Goal: Task Accomplishment & Management: Use online tool/utility

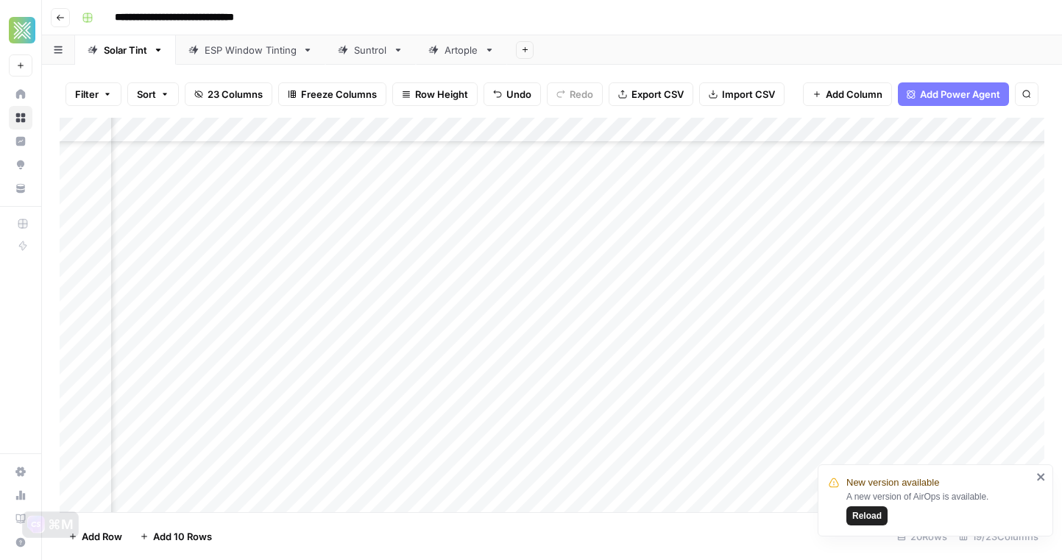
scroll to position [154, 1486]
click at [307, 381] on div "Add Column" at bounding box center [552, 315] width 984 height 394
click at [308, 397] on div "Add Column" at bounding box center [552, 315] width 984 height 394
click at [355, 376] on div "Add Column" at bounding box center [552, 315] width 984 height 394
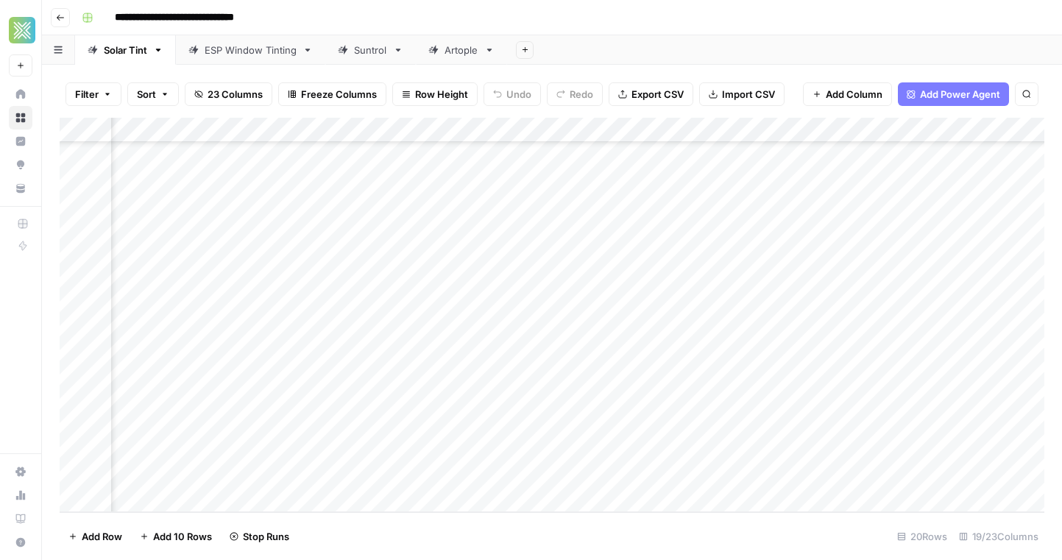
scroll to position [154, 1282]
click at [551, 424] on div "Add Column" at bounding box center [552, 315] width 984 height 394
click at [553, 446] on div "Add Column" at bounding box center [552, 315] width 984 height 394
click at [377, 349] on div "Add Column" at bounding box center [552, 315] width 984 height 394
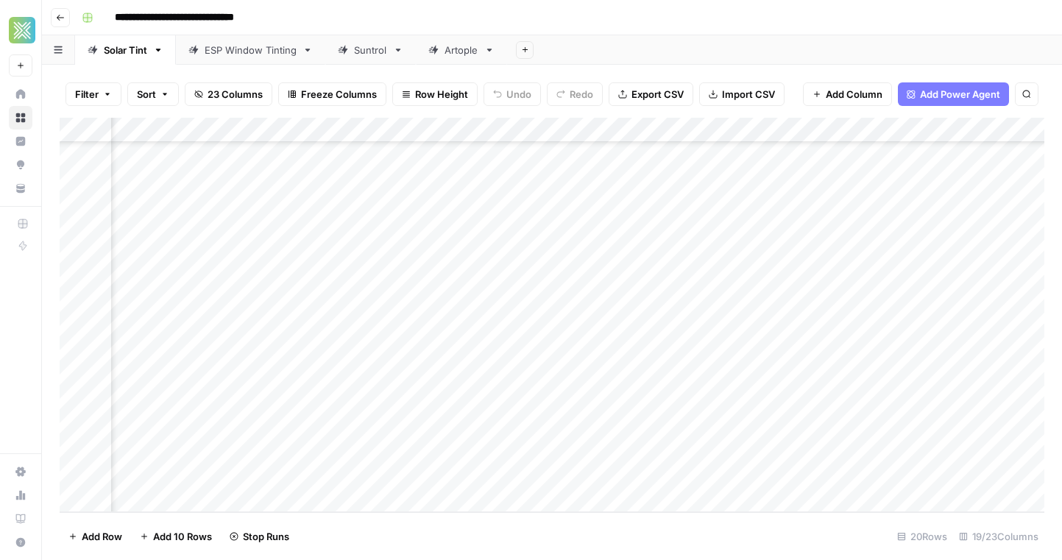
scroll to position [154, 2055]
click at [628, 348] on div "Add Column" at bounding box center [552, 315] width 984 height 394
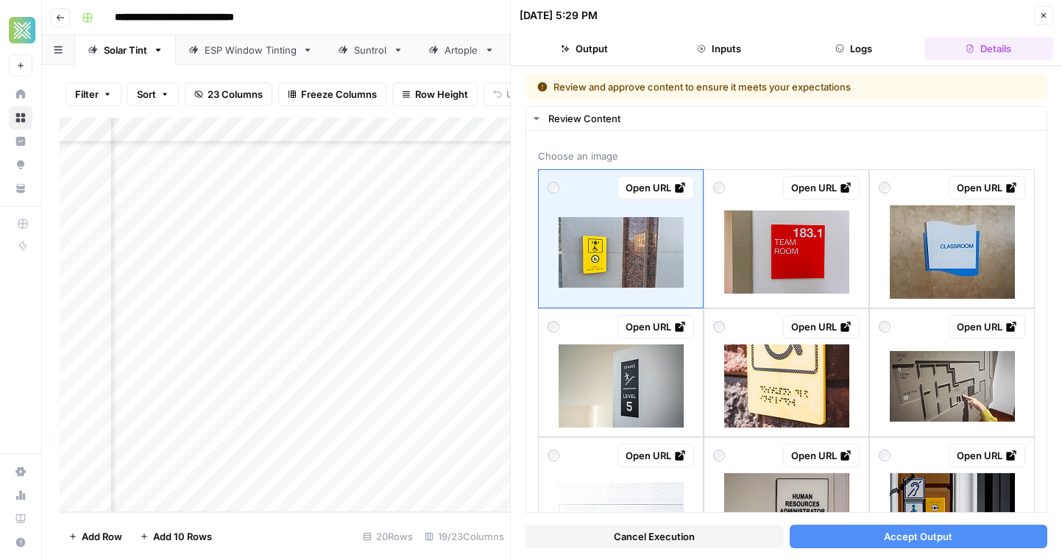
scroll to position [154, 0]
click at [1031, 15] on div "[DATE] 5:29 PM Close" at bounding box center [785, 15] width 533 height 19
click at [1039, 15] on icon "button" at bounding box center [1043, 15] width 9 height 9
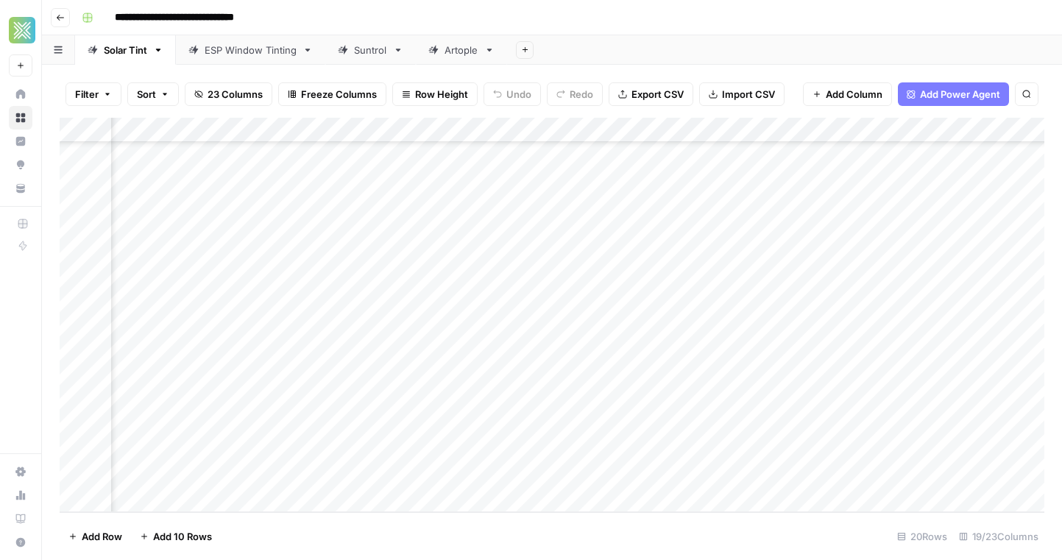
scroll to position [154, 2055]
click at [475, 352] on div "Add Column" at bounding box center [552, 315] width 984 height 394
click at [349, 349] on div "Add Column" at bounding box center [552, 315] width 984 height 394
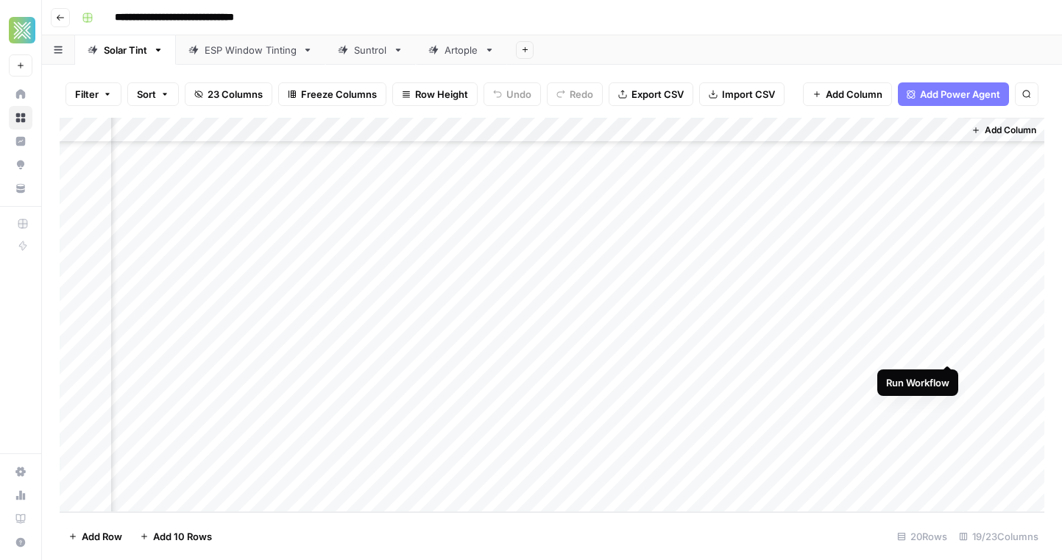
click at [948, 349] on div "Add Column" at bounding box center [552, 315] width 984 height 394
click at [948, 346] on div "Add Column" at bounding box center [552, 315] width 984 height 394
click at [949, 350] on div "Add Column" at bounding box center [552, 315] width 984 height 394
click at [630, 352] on div "Add Column" at bounding box center [552, 315] width 984 height 394
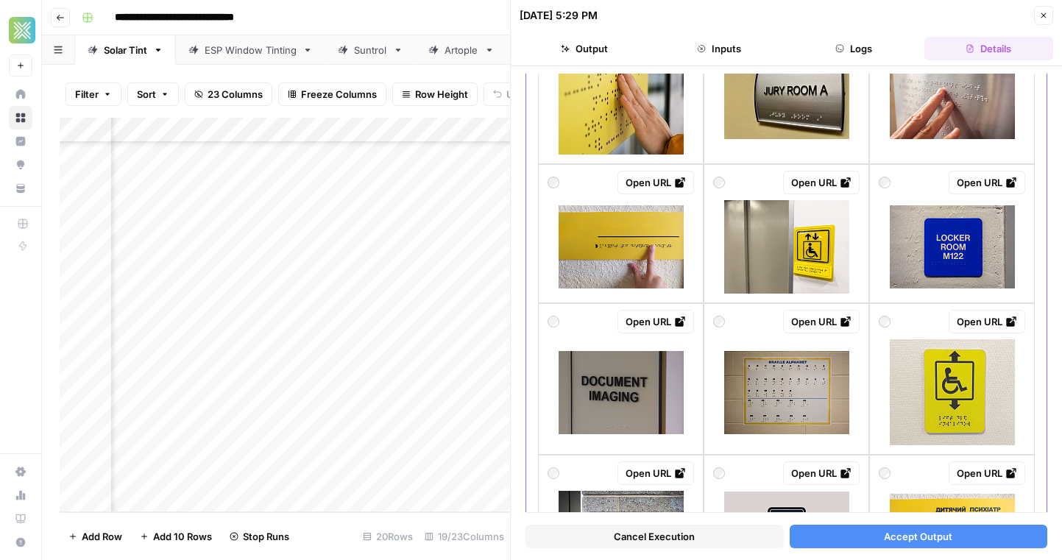
scroll to position [747, 0]
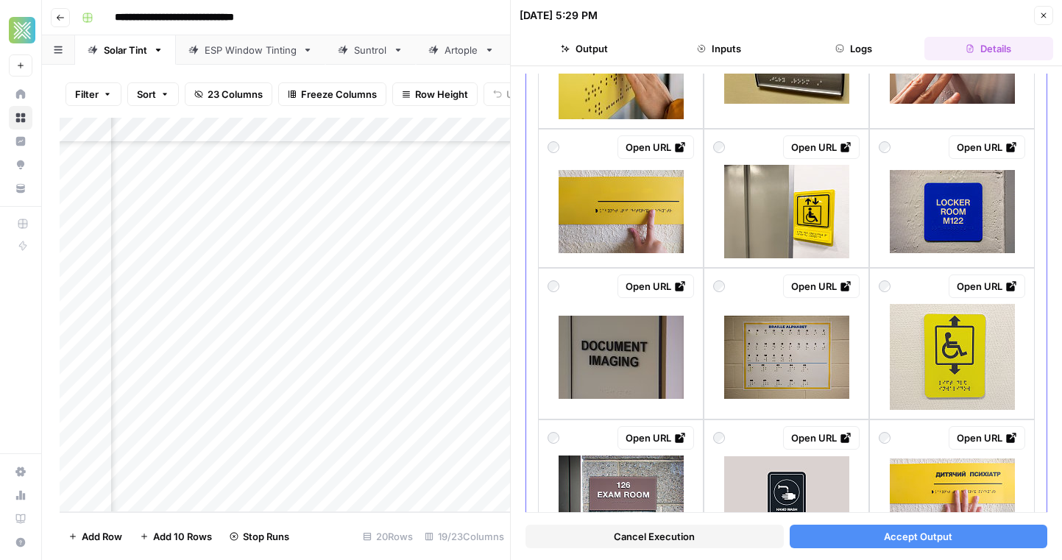
click at [744, 147] on div "Open URL" at bounding box center [786, 147] width 146 height 24
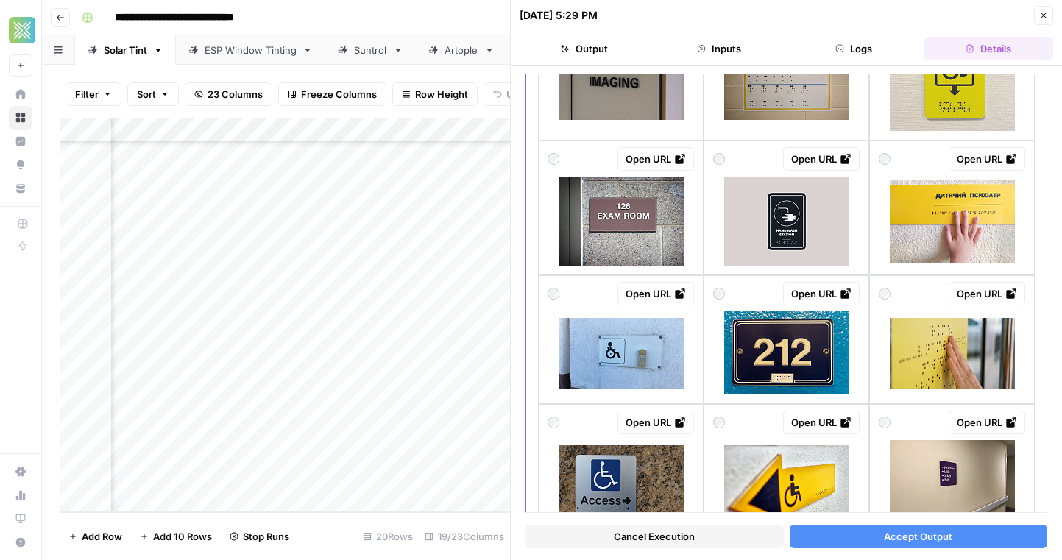
scroll to position [1034, 0]
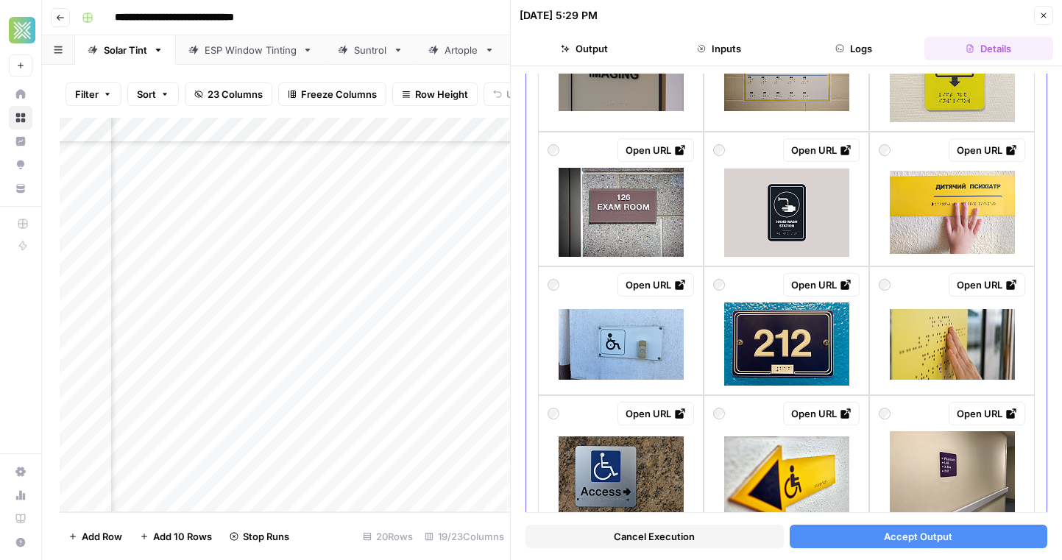
click at [862, 371] on div "Open URL" at bounding box center [786, 330] width 166 height 129
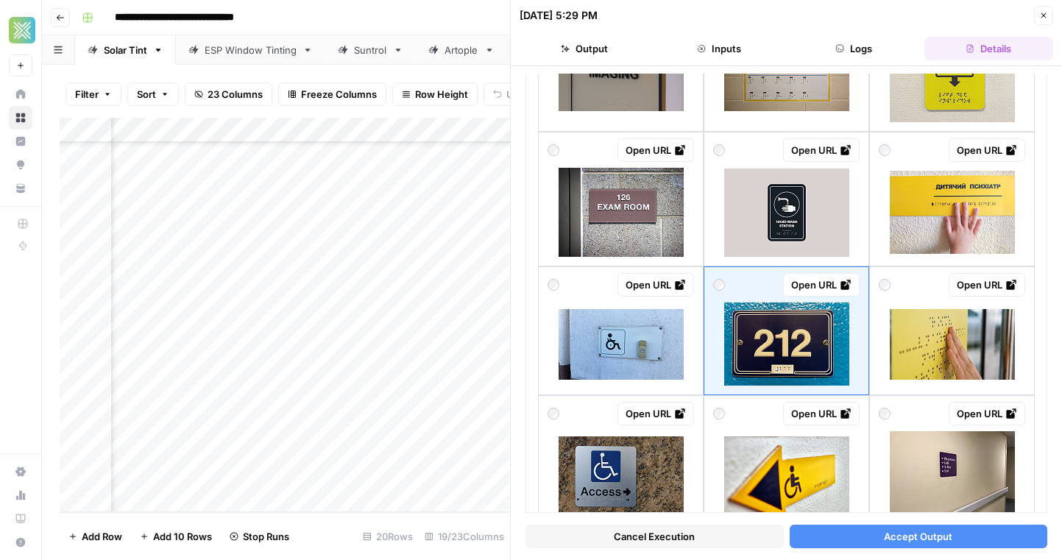
click at [854, 532] on button "Accept Output" at bounding box center [918, 537] width 258 height 24
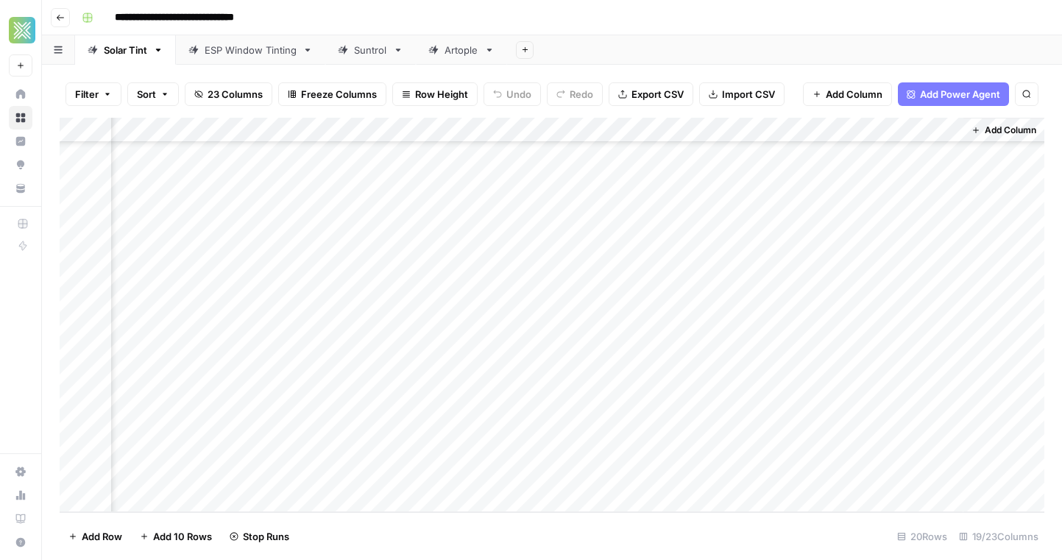
scroll to position [154, 2055]
